Goal: Task Accomplishment & Management: Manage account settings

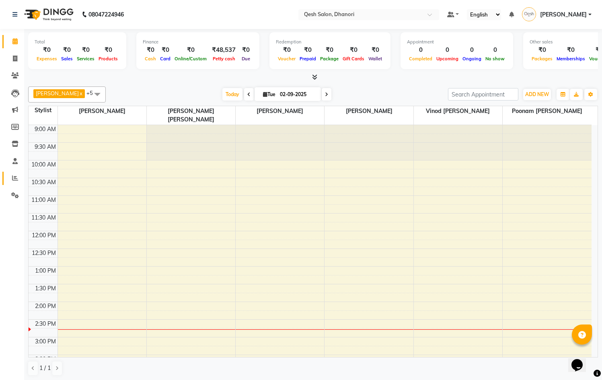
click at [6, 179] on link "Reports" at bounding box center [11, 178] width 19 height 13
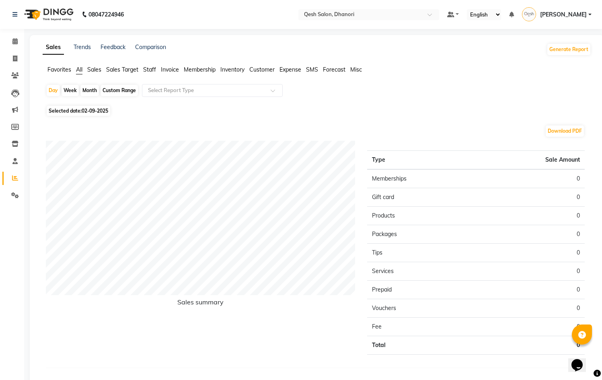
click at [91, 90] on div "Month" at bounding box center [89, 90] width 19 height 11
select select "9"
select select "2025"
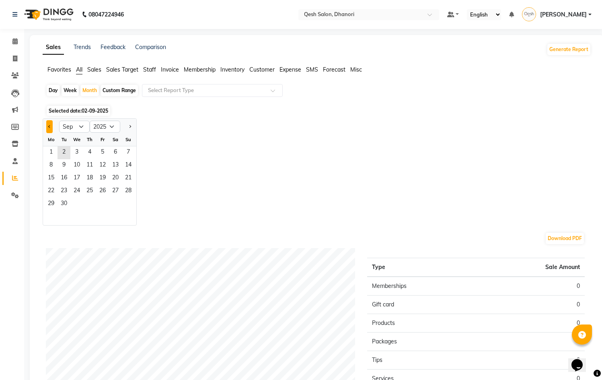
click at [51, 126] on button "Previous month" at bounding box center [49, 126] width 6 height 13
select select "8"
click at [99, 149] on span "1" at bounding box center [102, 152] width 13 height 13
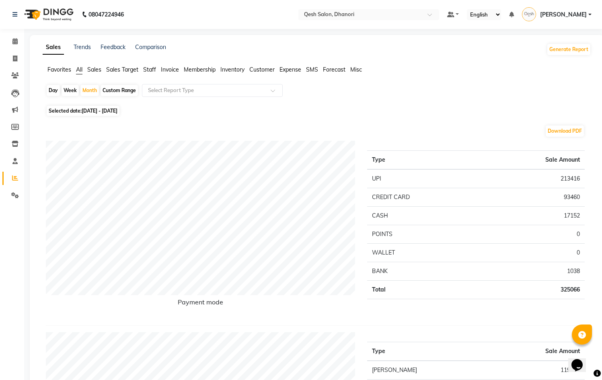
click at [94, 71] on span "Sales" at bounding box center [94, 69] width 14 height 7
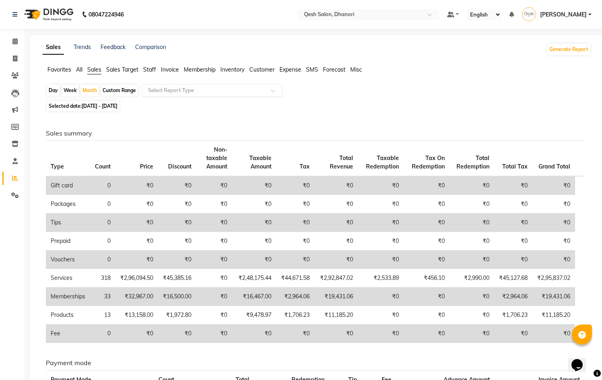
click at [180, 88] on input "text" at bounding box center [204, 90] width 116 height 8
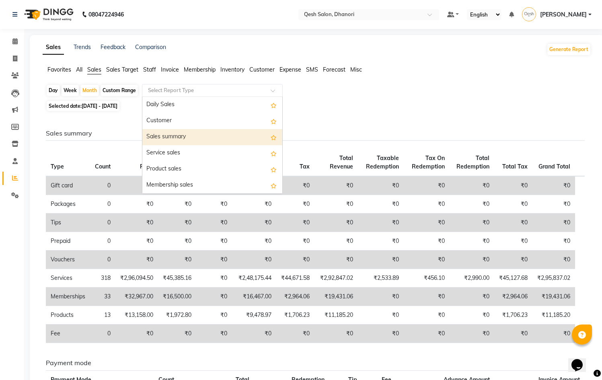
click at [173, 129] on div "Sales summary" at bounding box center [212, 137] width 140 height 16
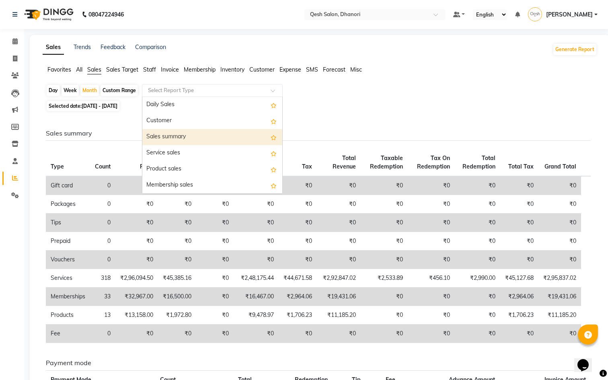
select select "full_report"
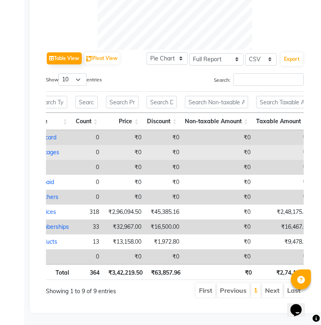
scroll to position [0, 28]
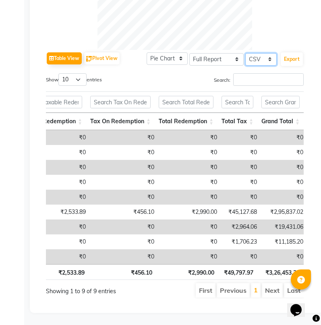
select select "pdf"
click at [297, 52] on button "Export" at bounding box center [291, 59] width 22 height 14
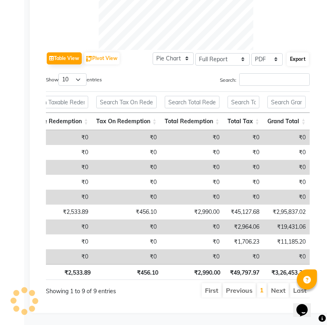
select select "sans-serif"
select select "11px"
select select "template_1"
select select "A4"
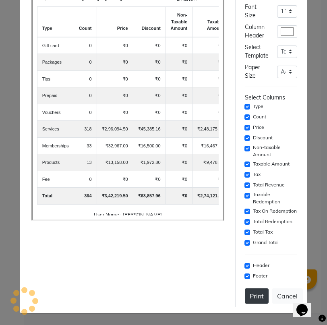
click at [255, 294] on button "Print" at bounding box center [257, 295] width 24 height 15
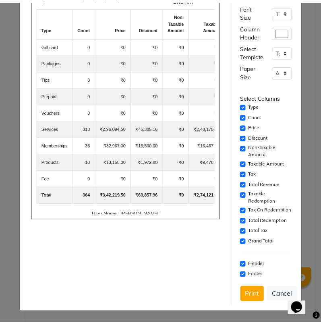
scroll to position [0, 0]
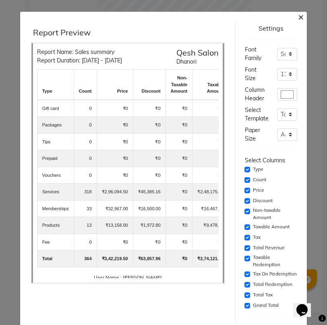
click at [298, 14] on span "×" at bounding box center [301, 16] width 6 height 12
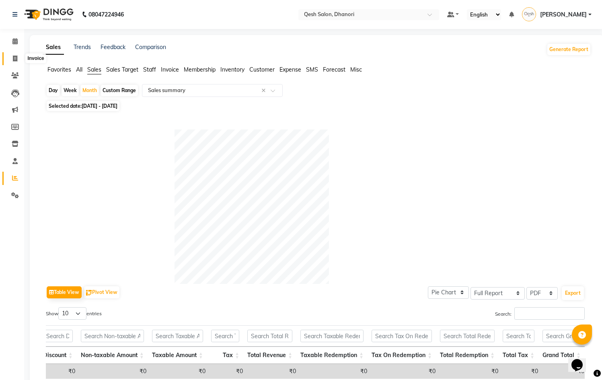
click at [11, 60] on span at bounding box center [15, 58] width 14 height 9
select select "service"
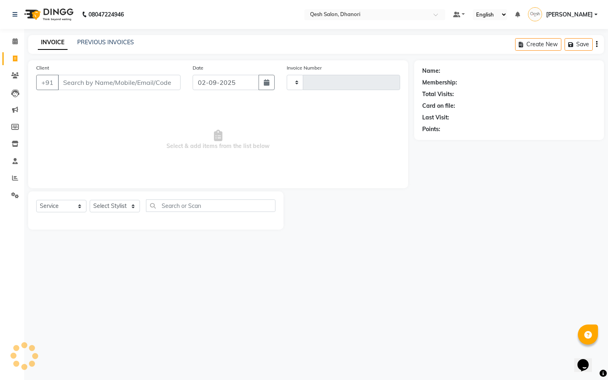
type input "0625"
select select "7641"
click at [103, 45] on link "PREVIOUS INVOICES" at bounding box center [105, 42] width 57 height 7
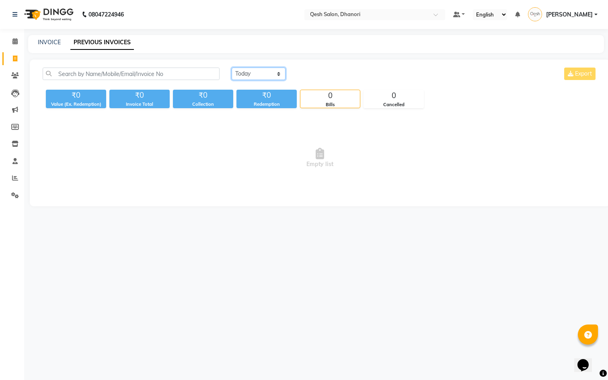
select select "range"
click at [317, 76] on input "02-09-2025" at bounding box center [324, 73] width 56 height 11
select select "9"
select select "2025"
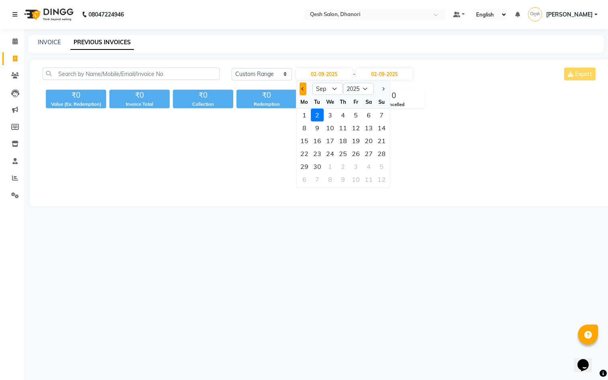
click at [305, 89] on span "Previous month" at bounding box center [302, 88] width 3 height 3
select select "8"
click at [355, 114] on div "1" at bounding box center [356, 115] width 13 height 13
type input "01-08-2025"
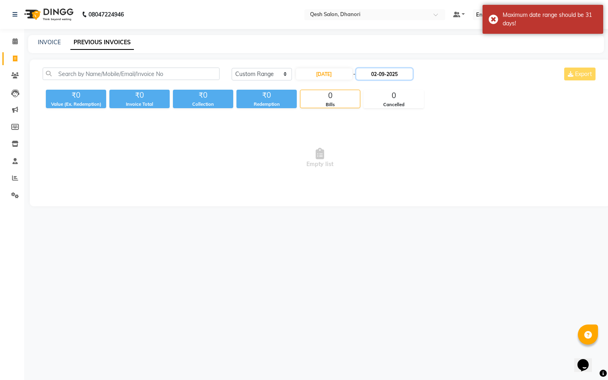
click at [381, 74] on input "02-09-2025" at bounding box center [384, 73] width 56 height 11
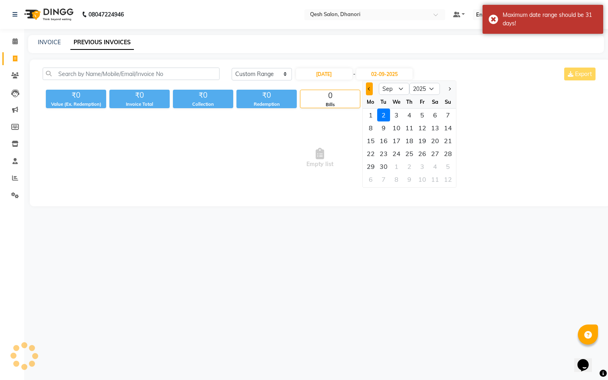
click at [366, 88] on button "Previous month" at bounding box center [369, 88] width 7 height 13
select select "8"
click at [451, 169] on div "31" at bounding box center [448, 166] width 13 height 13
type input "31-08-2025"
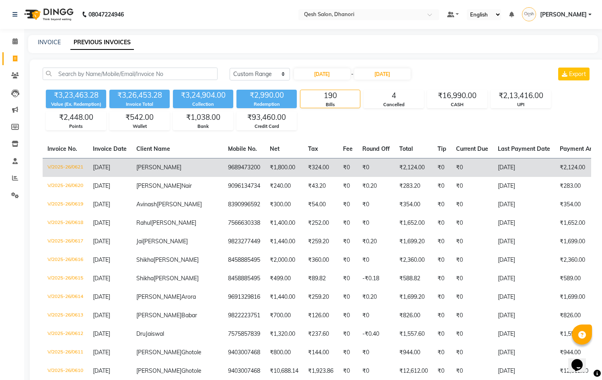
copy td "V/2025-26/0621"
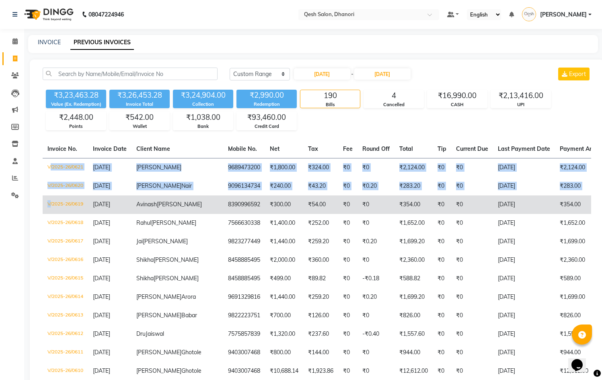
drag, startPoint x: 48, startPoint y: 166, endPoint x: 47, endPoint y: 201, distance: 35.0
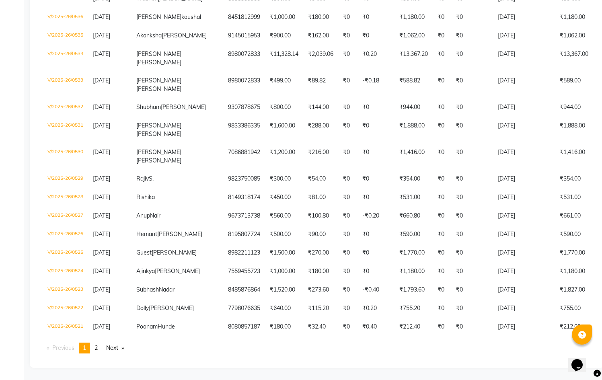
scroll to position [2161, 0]
click at [101, 348] on link "page 2" at bounding box center [96, 348] width 11 height 11
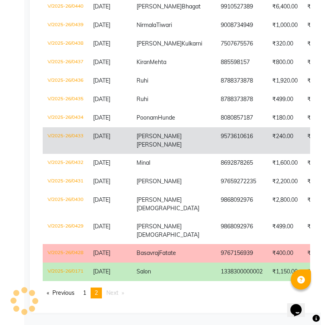
scroll to position [2126, 0]
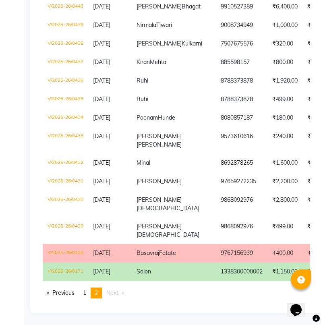
copy td "V/2025-26/0428"
drag, startPoint x: 47, startPoint y: 237, endPoint x: 84, endPoint y: 241, distance: 36.8
click at [84, 244] on td "V/2025-26/0428" at bounding box center [65, 253] width 45 height 19
